Goal: Task Accomplishment & Management: Manage account settings

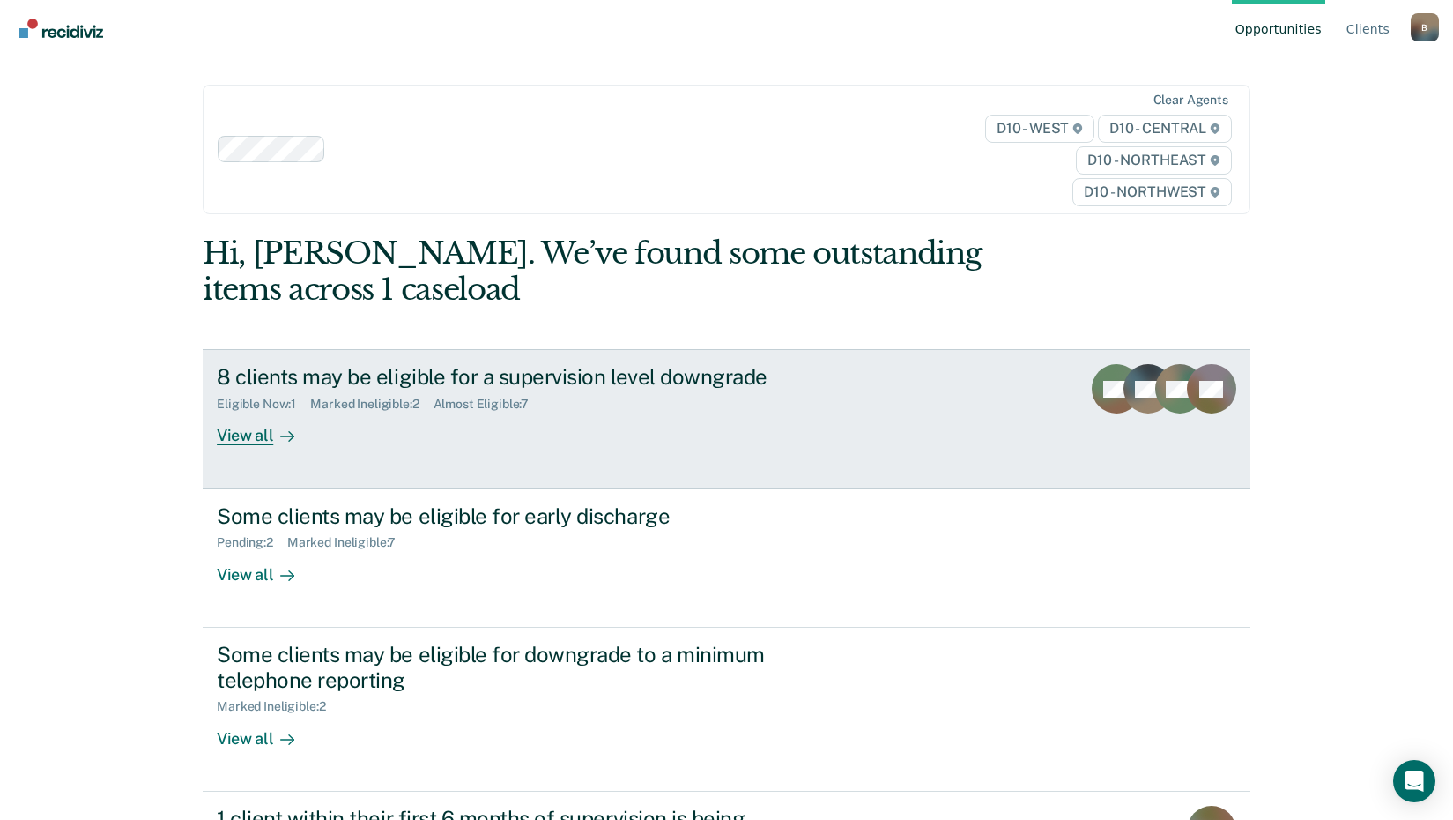
click at [257, 434] on div "View all" at bounding box center [266, 429] width 99 height 34
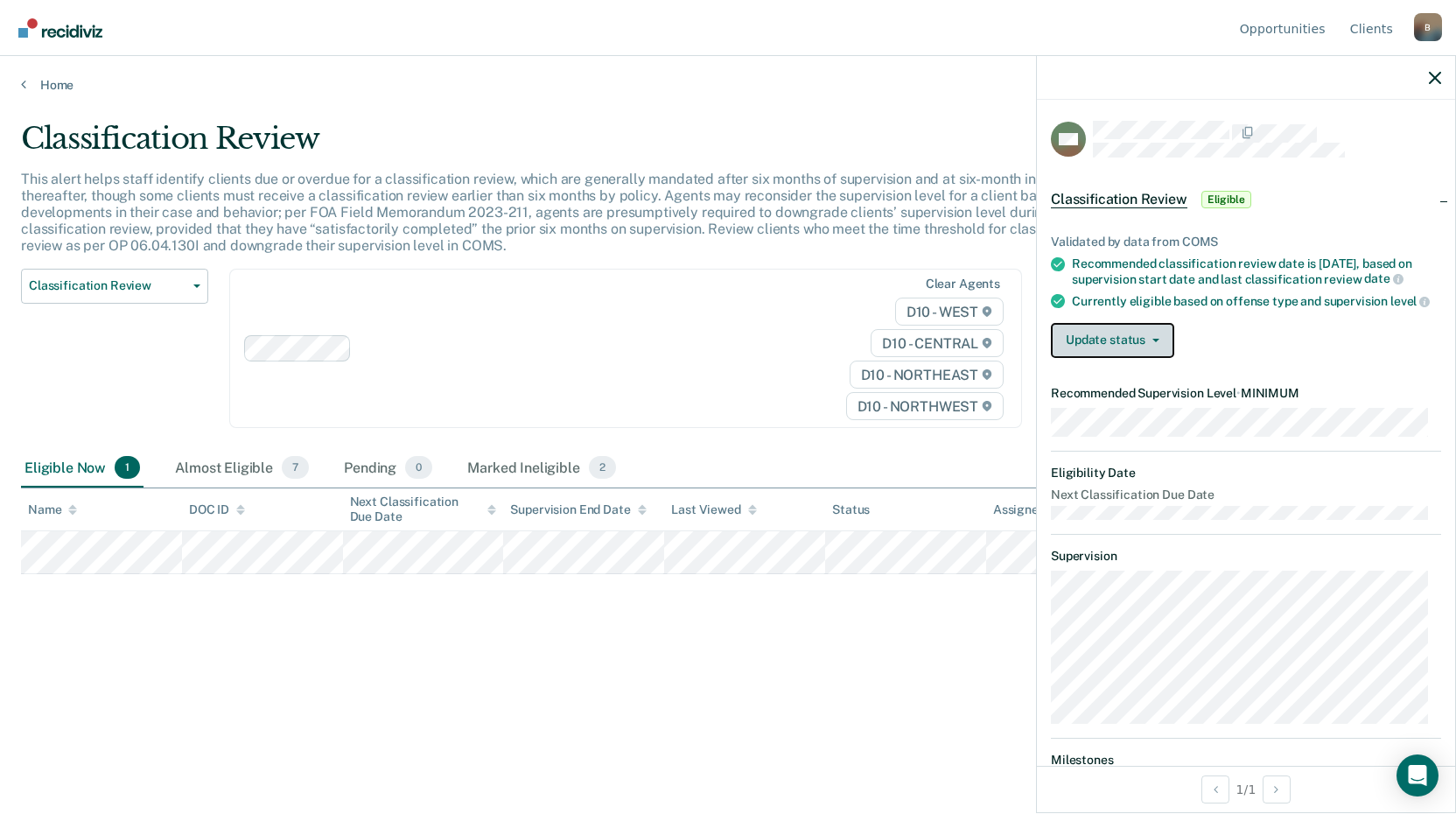
click at [1136, 357] on button "Update status" at bounding box center [1112, 339] width 123 height 35
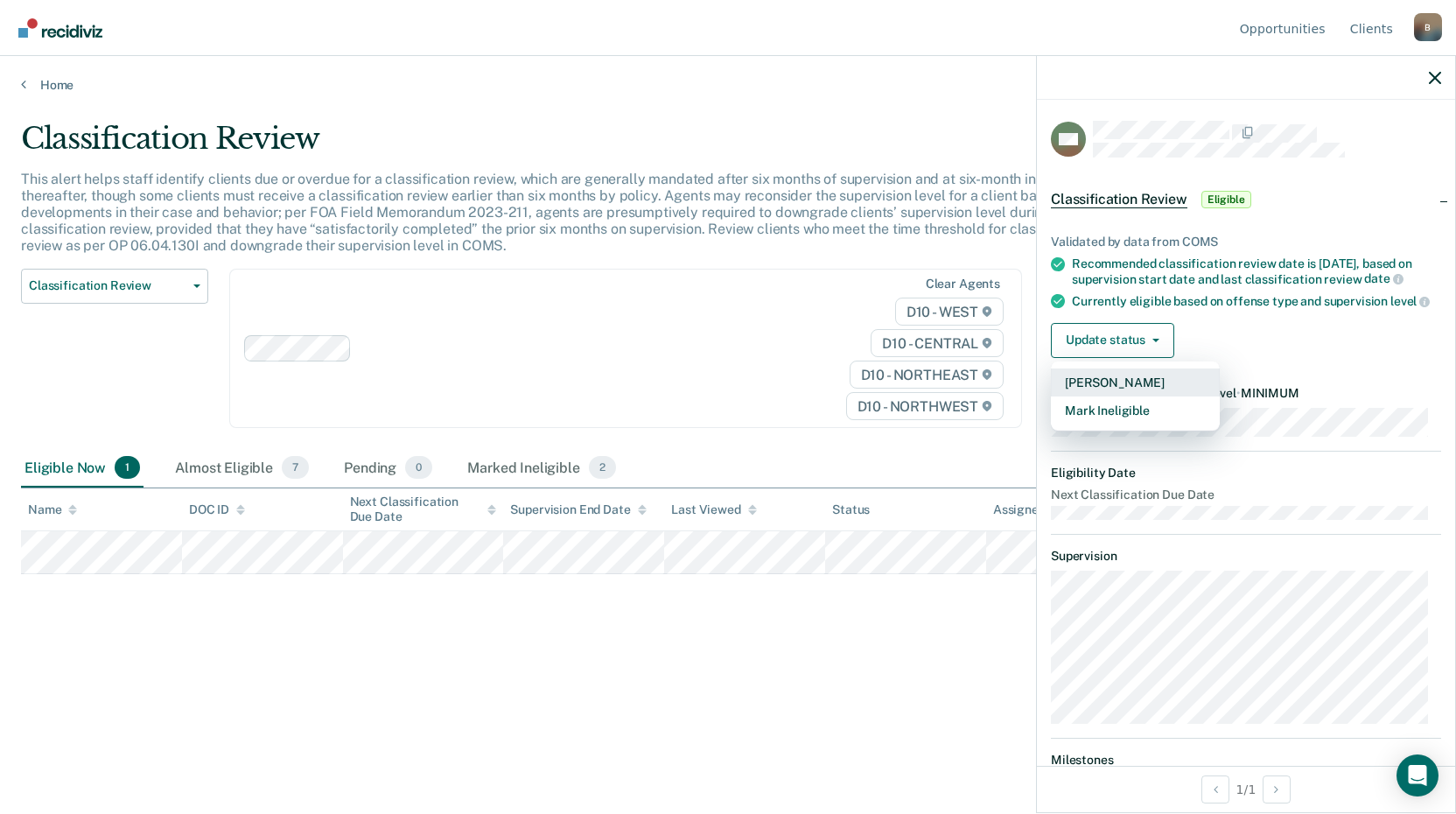
click at [1117, 396] on button "[PERSON_NAME]" at bounding box center [1135, 382] width 169 height 28
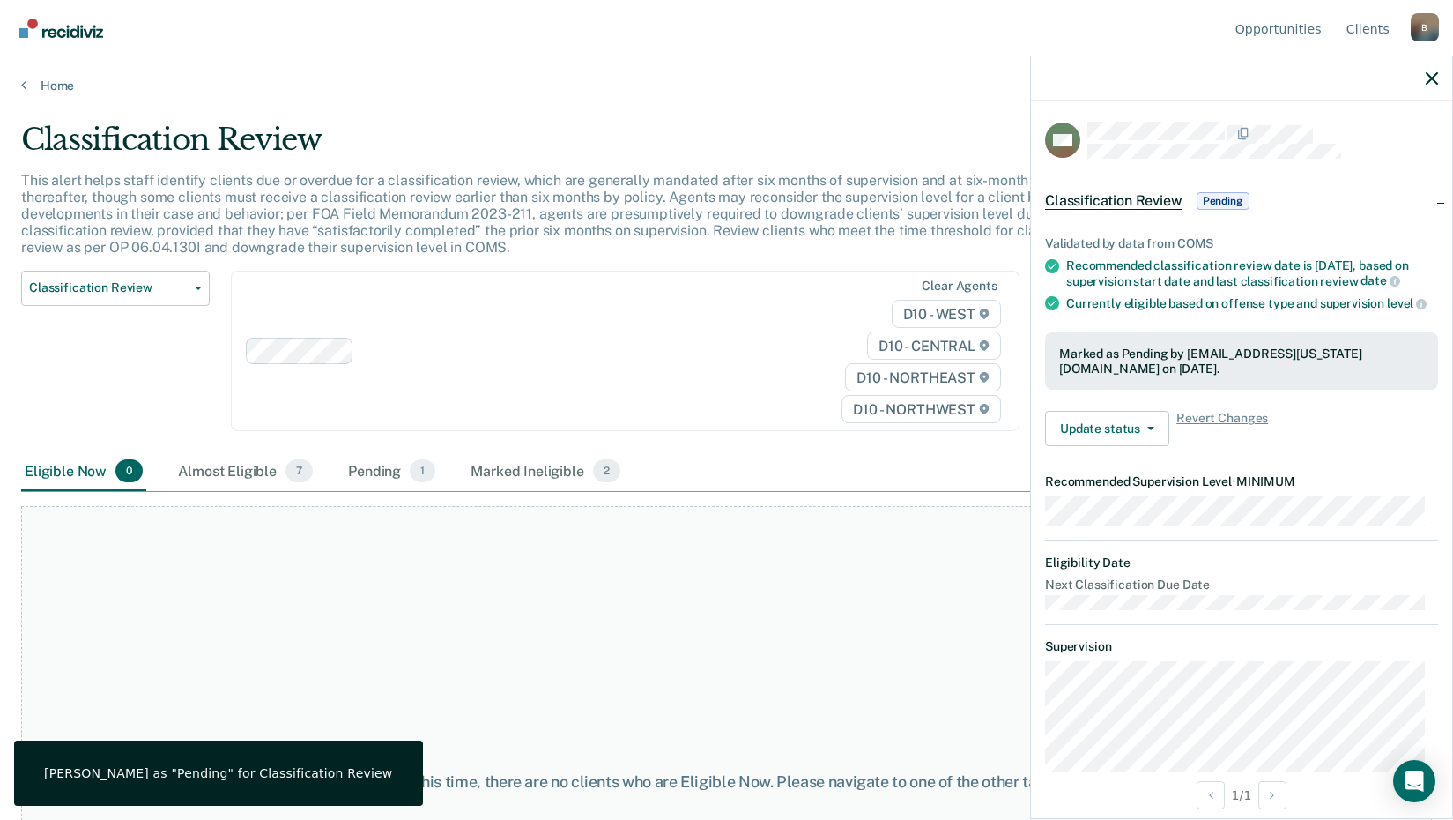
click at [650, 664] on div "At this time, there are no clients who are Eligible Now. Please navigate to one…" at bounding box center [726, 782] width 1411 height 552
